Goal: Task Accomplishment & Management: Manage account settings

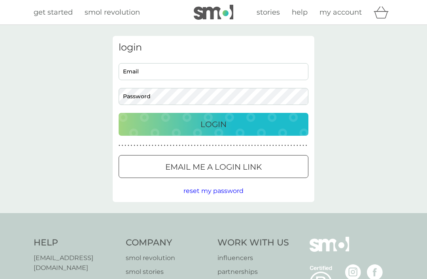
click at [179, 75] on input "Email" at bounding box center [214, 71] width 190 height 17
type input "s.foulkes5@hotmail.co.uk"
click at [213, 124] on button "Login" at bounding box center [214, 124] width 190 height 23
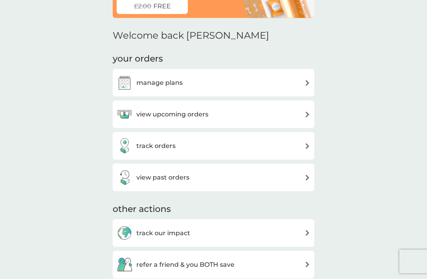
scroll to position [71, 0]
click at [305, 80] on img at bounding box center [307, 83] width 6 height 6
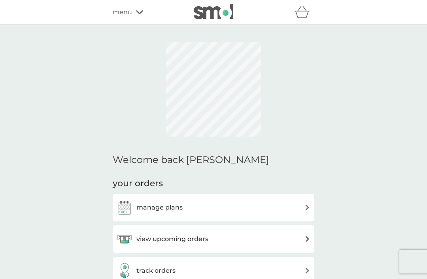
scroll to position [96, 0]
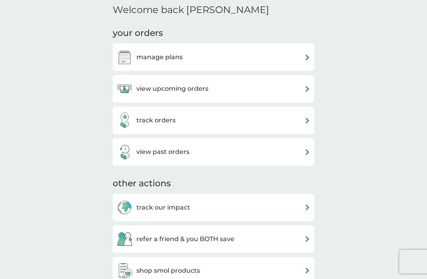
click at [305, 89] on img at bounding box center [307, 89] width 6 height 6
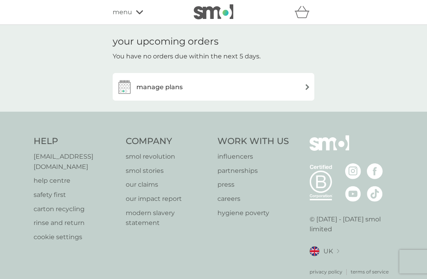
click at [303, 89] on div "manage plans" at bounding box center [214, 87] width 194 height 16
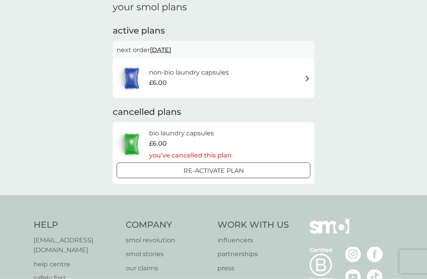
scroll to position [35, 0]
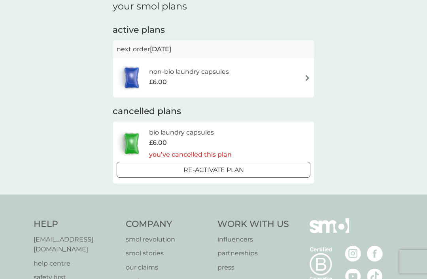
click at [310, 75] on img at bounding box center [307, 78] width 6 height 6
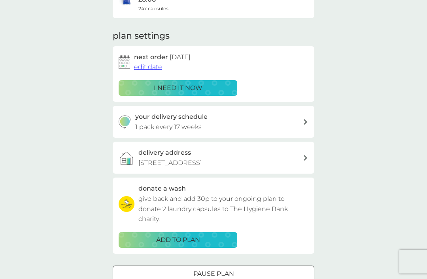
scroll to position [89, 0]
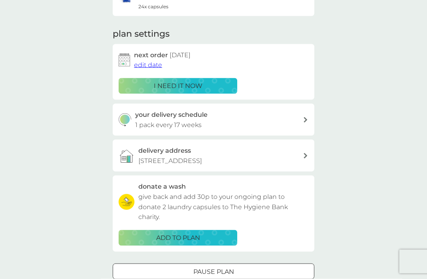
click at [153, 62] on span "edit date" at bounding box center [148, 65] width 28 height 8
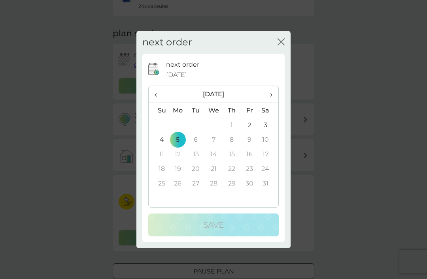
click at [270, 103] on span "›" at bounding box center [268, 94] width 8 height 17
click at [272, 103] on span "›" at bounding box center [268, 94] width 8 height 17
click at [163, 162] on td "8" at bounding box center [159, 154] width 20 height 15
click at [164, 162] on td "8" at bounding box center [159, 154] width 20 height 15
click at [285, 50] on div "next order close" at bounding box center [213, 42] width 154 height 23
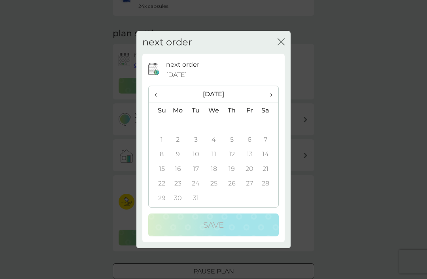
click at [164, 103] on th "‹" at bounding box center [159, 94] width 20 height 17
click at [154, 103] on span "‹" at bounding box center [158, 94] width 8 height 17
click at [268, 191] on td "31" at bounding box center [268, 183] width 20 height 15
click at [263, 191] on td "31" at bounding box center [268, 183] width 20 height 15
click at [216, 147] on td "7" at bounding box center [214, 139] width 18 height 15
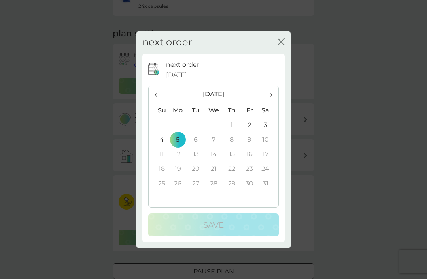
click at [280, 45] on icon "close" at bounding box center [280, 41] width 7 height 7
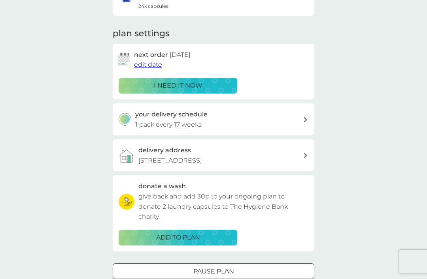
click at [150, 67] on span "edit date" at bounding box center [148, 65] width 28 height 8
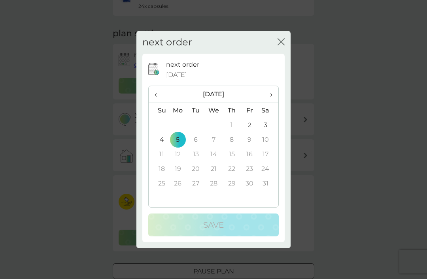
click at [179, 147] on td "5" at bounding box center [178, 139] width 18 height 15
click at [181, 147] on td "5" at bounding box center [178, 139] width 18 height 15
click at [217, 147] on td "7" at bounding box center [214, 139] width 18 height 15
click at [228, 132] on td "1" at bounding box center [232, 125] width 18 height 15
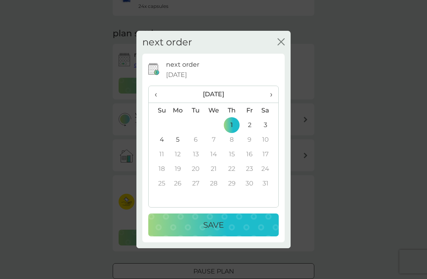
click at [179, 147] on td "5" at bounding box center [178, 139] width 18 height 15
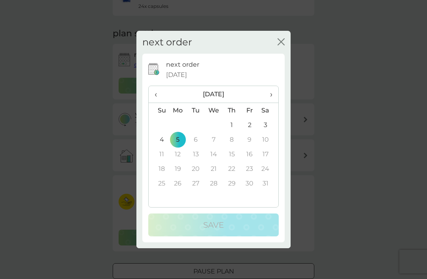
click at [198, 147] on td "6" at bounding box center [196, 139] width 18 height 15
click at [282, 45] on icon "close" at bounding box center [282, 42] width 3 height 6
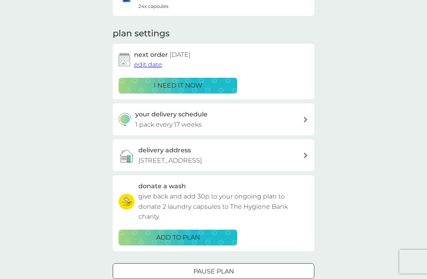
click at [300, 120] on div "your delivery schedule 1 pack every 17 weeks" at bounding box center [219, 119] width 168 height 20
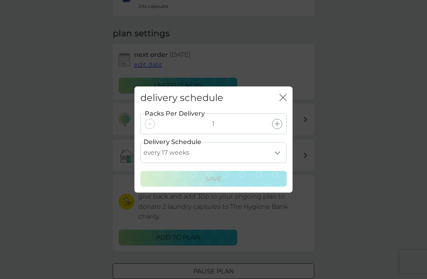
click at [280, 163] on select "every 1 week every 2 weeks every 3 weeks every 4 weeks every 5 weeks every 6 we…" at bounding box center [213, 152] width 146 height 21
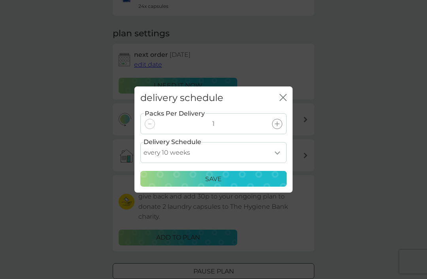
click at [282, 163] on select "every 1 week every 2 weeks every 3 weeks every 4 weeks every 5 weeks every 6 we…" at bounding box center [213, 152] width 146 height 21
select select "119"
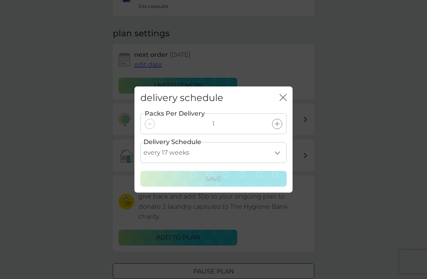
click at [285, 101] on icon "close" at bounding box center [282, 97] width 7 height 7
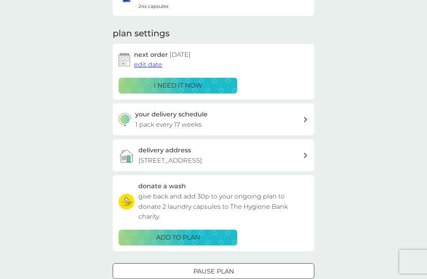
click at [155, 62] on span "edit date" at bounding box center [148, 65] width 28 height 8
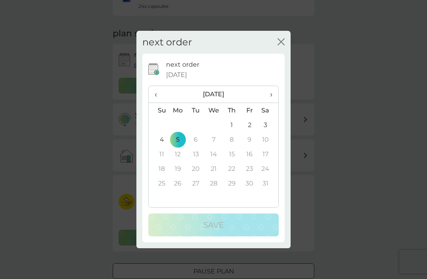
click at [199, 147] on td "6" at bounding box center [196, 139] width 18 height 15
click at [283, 45] on icon "close" at bounding box center [280, 41] width 7 height 7
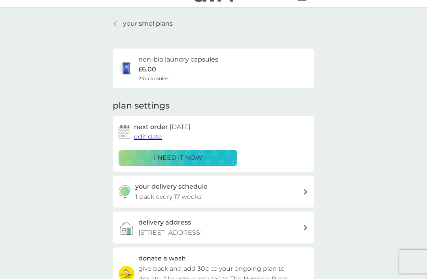
scroll to position [0, 0]
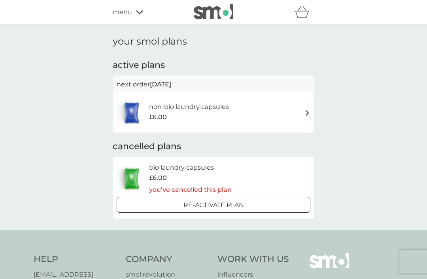
scroll to position [60, 0]
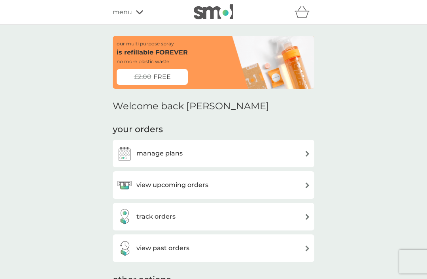
scroll to position [96, 0]
